Goal: Contribute content: Contribute content

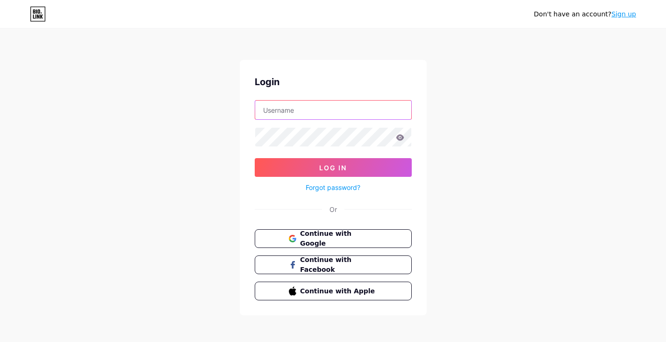
type input "[EMAIL_ADDRESS][DOMAIN_NAME]"
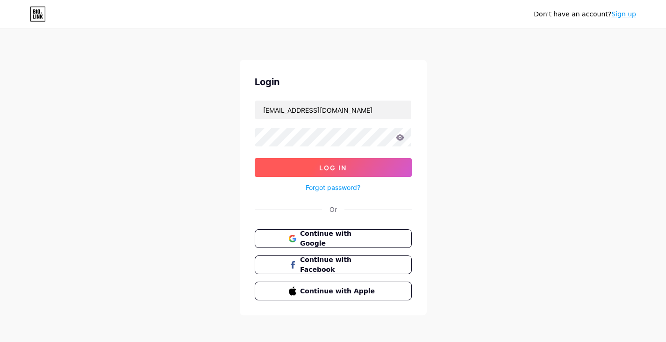
drag, startPoint x: 0, startPoint y: 0, endPoint x: 327, endPoint y: 165, distance: 366.6
click at [327, 165] on span "Log In" at bounding box center [333, 168] width 28 height 8
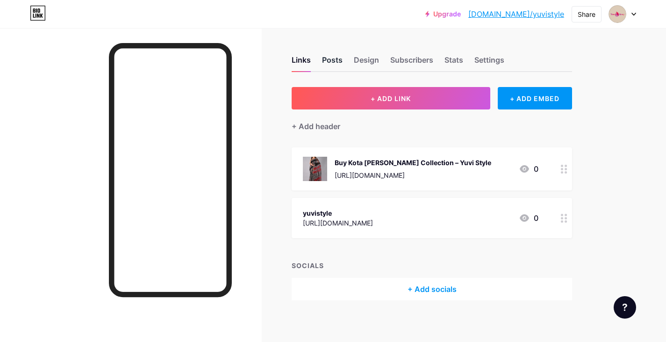
click at [340, 58] on div "Posts" at bounding box center [332, 62] width 21 height 17
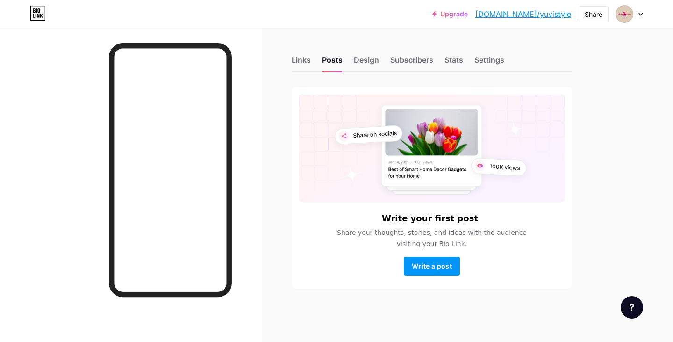
click at [423, 156] on rect at bounding box center [431, 146] width 101 height 82
click at [433, 264] on span "Write a post" at bounding box center [432, 266] width 40 height 8
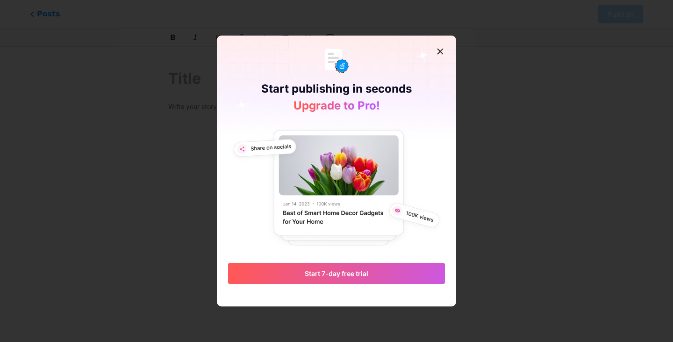
click at [339, 181] on img at bounding box center [336, 187] width 217 height 126
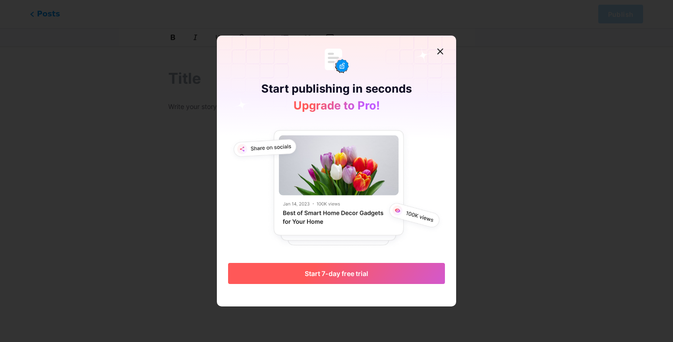
click at [354, 272] on span "Start 7-day free trial" at bounding box center [337, 273] width 64 height 8
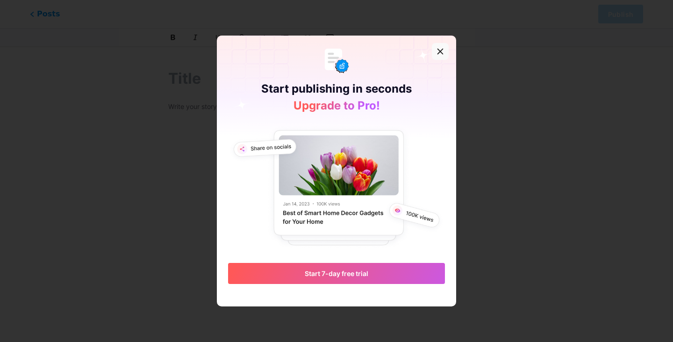
click at [442, 50] on icon at bounding box center [440, 51] width 7 height 7
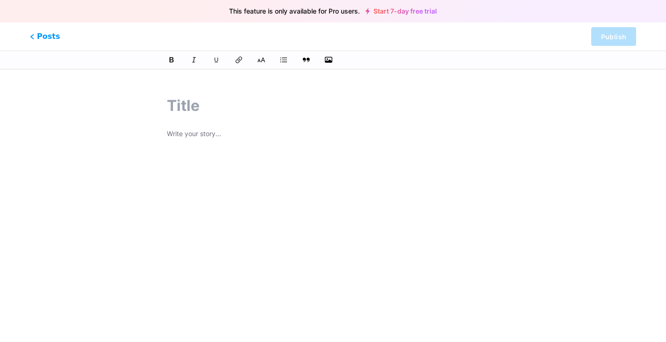
click at [211, 110] on input "text" at bounding box center [333, 105] width 332 height 22
paste input "Shop Hand Block Print Cotton Suit with Chanderi Silk Dupatta"
type input "Shop Hand Block Print Cotton Suit with Chanderi Silk Dupatta"
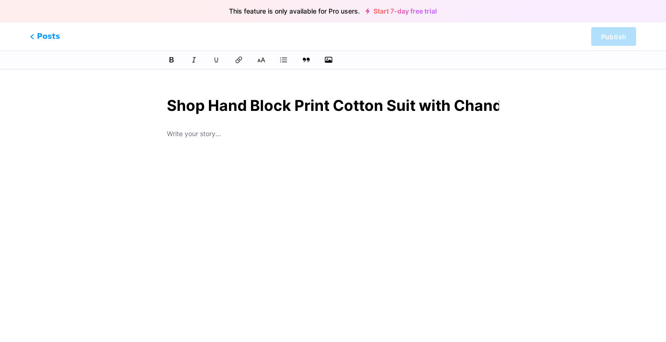
scroll to position [0, 115]
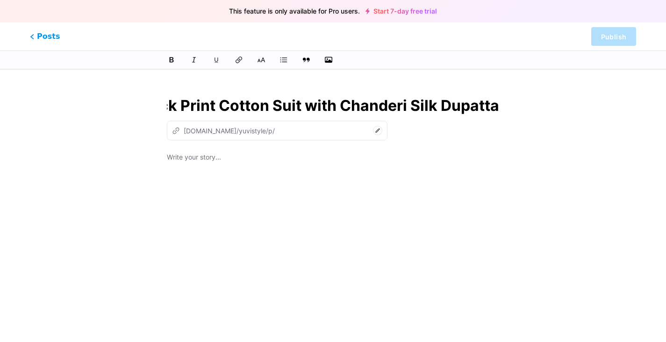
type input "shop-hand-block-print-cotton-suit-with-chanderi-silk-dupatta"
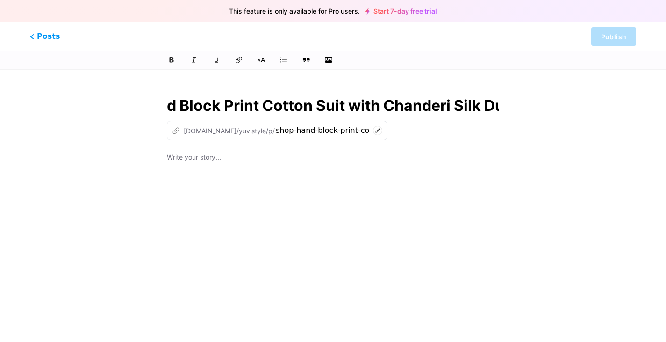
scroll to position [0, 115]
drag, startPoint x: 185, startPoint y: 108, endPoint x: 515, endPoint y: 101, distance: 330.1
click at [515, 101] on div "Shop Hand Block Print Cotton Suit with Chanderi Silk Dupatta z [DOMAIN_NAME]/yu…" at bounding box center [333, 241] width 400 height 317
click at [496, 101] on input "Shop Hand Block Print Cotton Suit with Chanderi Silk Dupatta" at bounding box center [333, 105] width 332 height 22
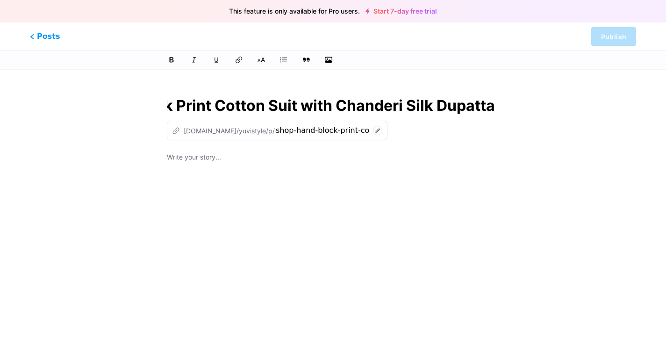
scroll to position [0, 130]
type input "Shop Hand Block Print Cotton Suit with Chanderi Silk Dupatta On"
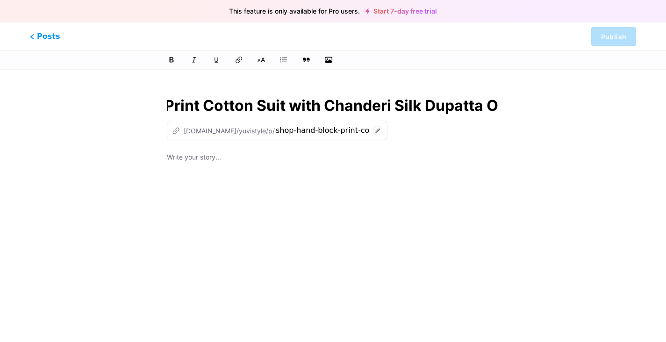
type input "shop-hand-block-print-cotton-suit-with-chanderi-silk-dupatta-o"
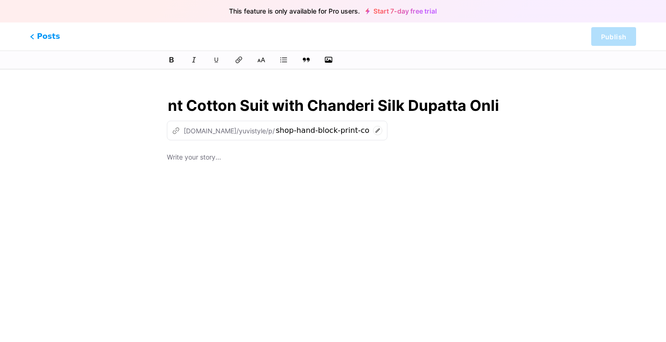
type input "Shop Hand Block Print Cotton Suit with Chanderi Silk Dupatta Onlin"
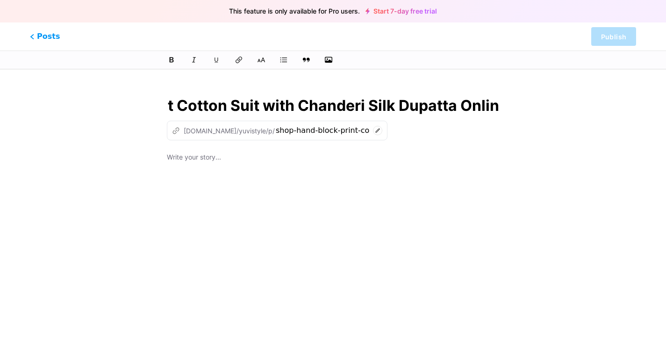
type input "shop-hand-block-print-cotton-suit-with-chanderi-silk-dupatta-onl"
type input "Shop Hand Block Print Cotton Suit with Chanderi Silk Dupatta Online"
type input "shop-hand-block-print-cotton-suit-with-chanderi-silk-dupatta-online"
type input "Shop Hand Block Print Cotton Suit with Chanderi Silk Dupatta Online"
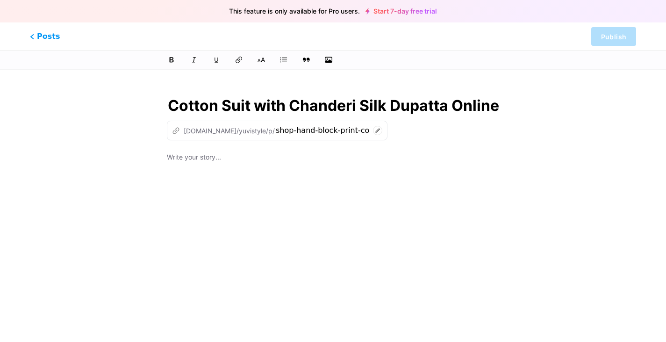
scroll to position [0, 0]
click at [216, 158] on p at bounding box center [333, 157] width 332 height 13
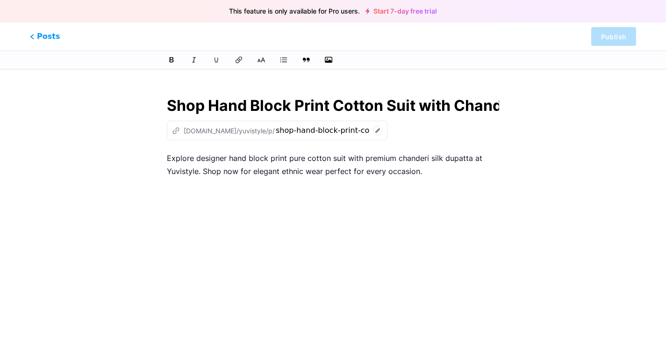
click at [0, 0] on div "-block-printed" at bounding box center [0, 0] width 0 height 0
click at [0, 0] on div "suits" at bounding box center [0, 0] width 0 height 0
click at [0, 0] on div "dupattas" at bounding box center [0, 0] width 0 height 0
click at [437, 171] on p "Explore designer hand-block-printed pure cotton suits with premium chanderi sil…" at bounding box center [333, 164] width 332 height 26
click at [326, 65] on button "button" at bounding box center [329, 60] width 14 height 14
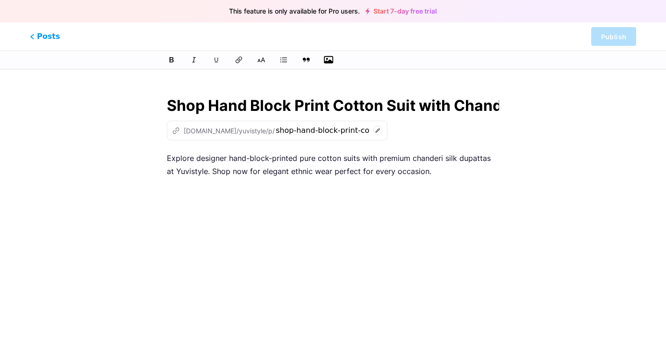
click at [328, 61] on icon "button" at bounding box center [328, 59] width 9 height 9
click at [0, 0] on input "file" at bounding box center [0, 0] width 0 height 0
click at [204, 199] on div "Explore designer hand-block-printed pure cotton suits with premium chanderi sil…" at bounding box center [333, 268] width 332 height 234
click at [324, 56] on button "button" at bounding box center [329, 60] width 14 height 14
click at [325, 54] on button "button" at bounding box center [329, 60] width 14 height 14
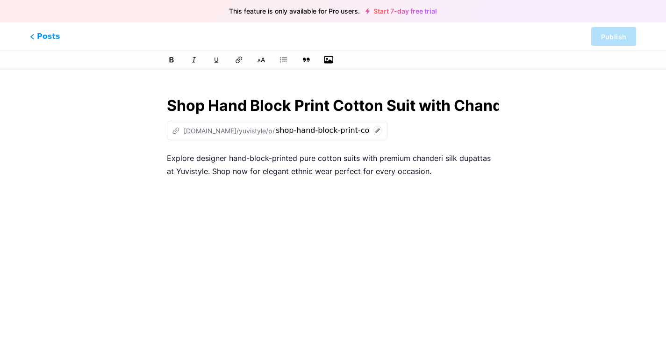
click at [331, 58] on icon "button" at bounding box center [328, 59] width 9 height 9
click at [0, 0] on input "file" at bounding box center [0, 0] width 0 height 0
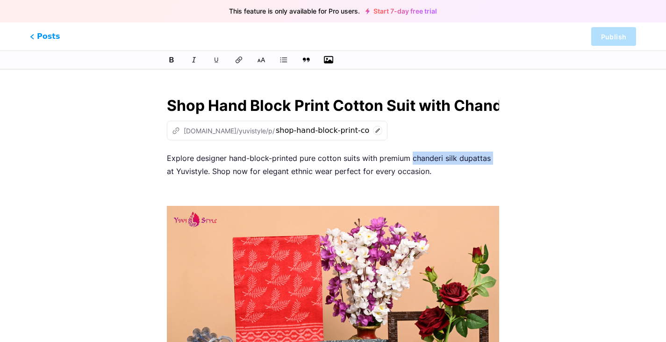
drag, startPoint x: 412, startPoint y: 156, endPoint x: 489, endPoint y: 156, distance: 77.6
click at [489, 156] on p "Explore designer hand-block-printed pure cotton suits with premium chanderi sil…" at bounding box center [333, 164] width 332 height 26
click at [173, 59] on icon at bounding box center [172, 60] width 6 height 7
click at [242, 58] on icon at bounding box center [238, 59] width 9 height 9
click at [176, 130] on icon "z" at bounding box center [176, 131] width 8 height 8
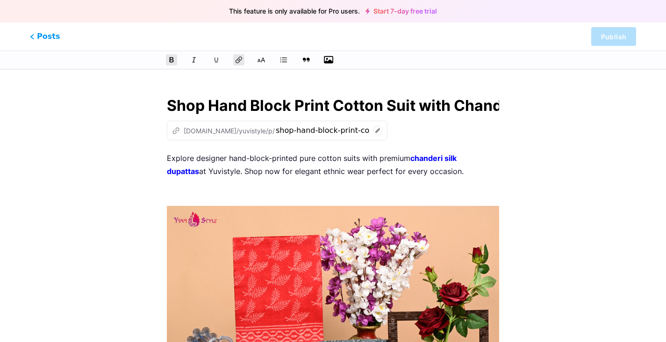
click at [210, 126] on div "z [DOMAIN_NAME]/yuvistyle/p/" at bounding box center [223, 131] width 103 height 10
click at [610, 65] on div at bounding box center [333, 59] width 666 height 19
click at [376, 130] on icon at bounding box center [378, 130] width 4 height 4
